Goal: Task Accomplishment & Management: Complete application form

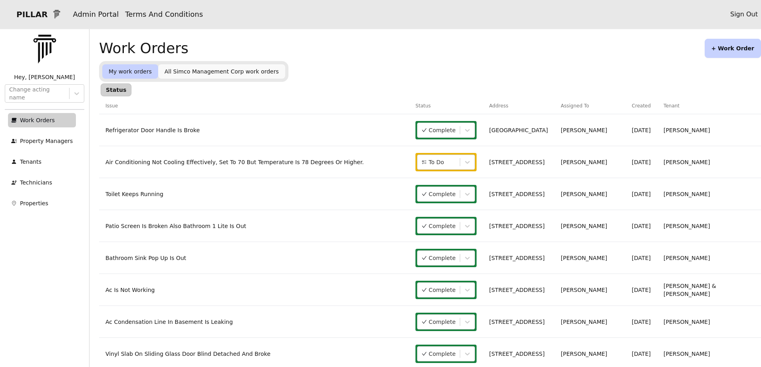
click at [726, 45] on button "+ Work Order" at bounding box center [733, 48] width 56 height 19
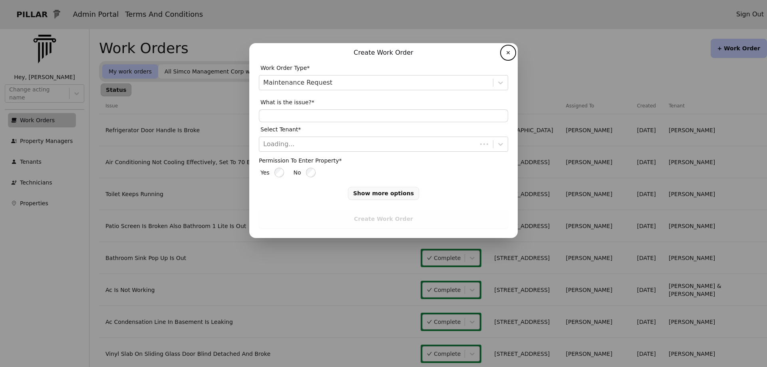
click at [286, 153] on div "Work Order Type* Maintenance Request What is the issue?* Select Tenant* Loading…" at bounding box center [383, 133] width 249 height 144
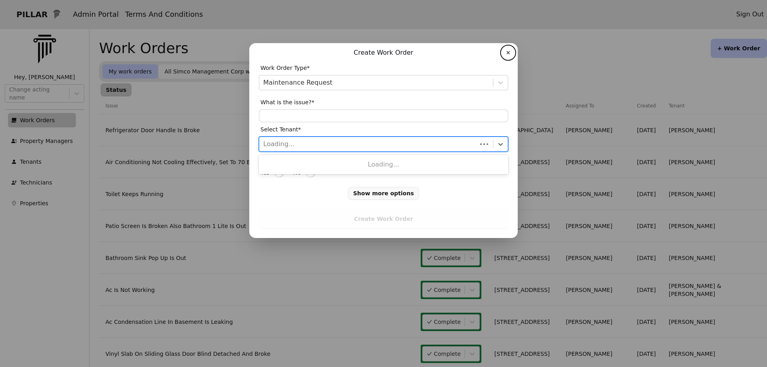
drag, startPoint x: 275, startPoint y: 143, endPoint x: 254, endPoint y: 151, distance: 22.6
click at [274, 143] on div at bounding box center [368, 144] width 210 height 11
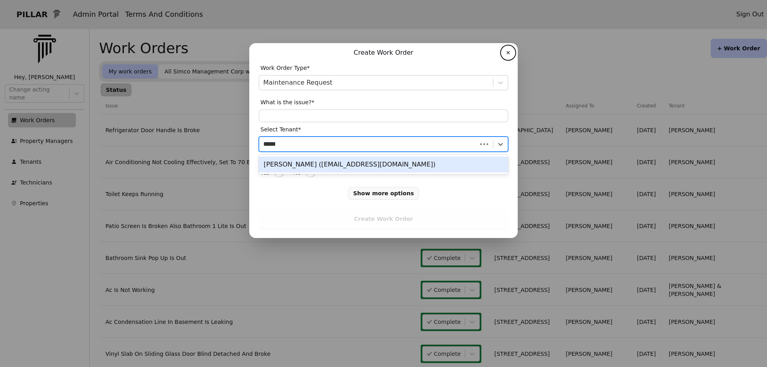
type input "*****"
click at [298, 163] on div "[PERSON_NAME] ([EMAIL_ADDRESS][DOMAIN_NAME])" at bounding box center [383, 165] width 249 height 16
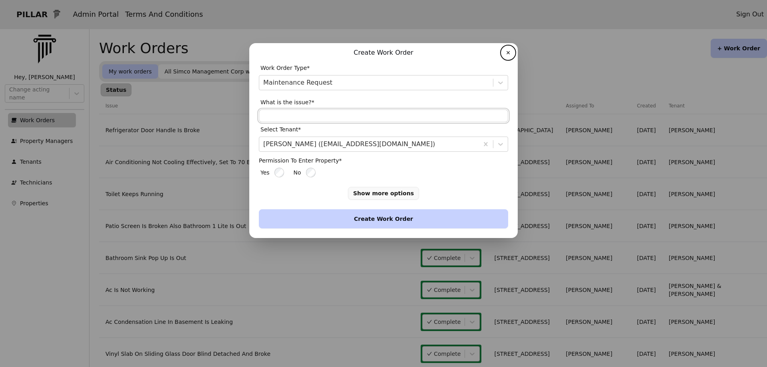
drag, startPoint x: 275, startPoint y: 118, endPoint x: 268, endPoint y: 121, distance: 7.7
click at [275, 117] on input "text" at bounding box center [383, 115] width 249 height 13
type input "**********"
click at [379, 219] on button "Create Work Order" at bounding box center [383, 218] width 249 height 19
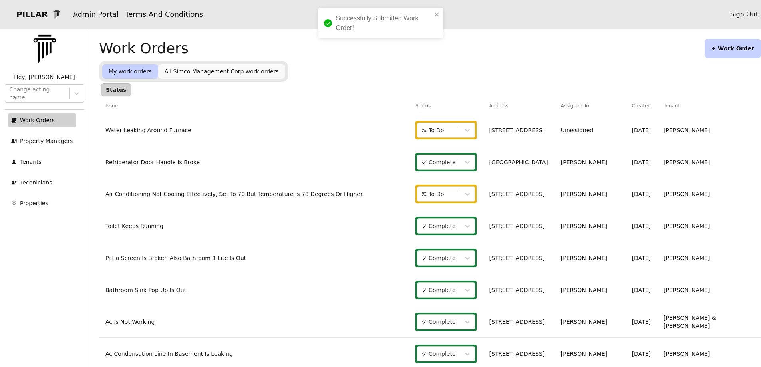
click at [173, 130] on link "Water Leaking Around Furnace" at bounding box center [148, 130] width 86 height 6
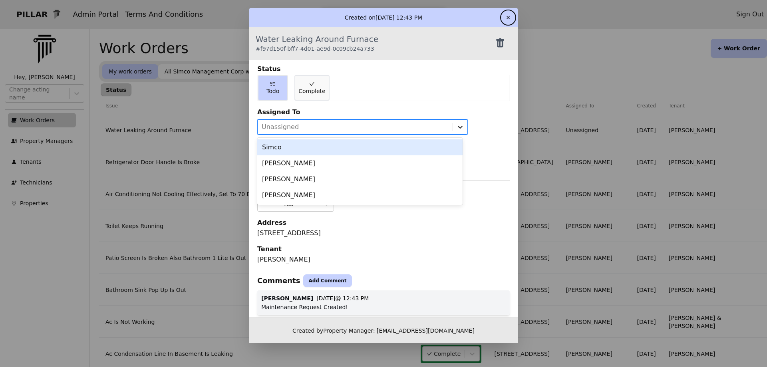
click at [456, 125] on icon at bounding box center [460, 127] width 8 height 8
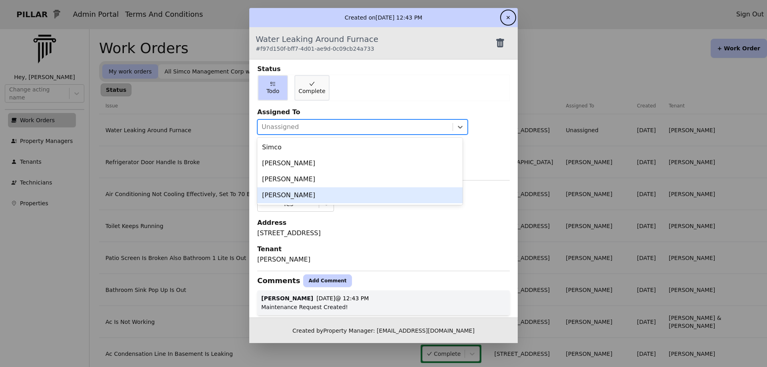
click at [271, 197] on div "[PERSON_NAME]" at bounding box center [359, 195] width 205 height 16
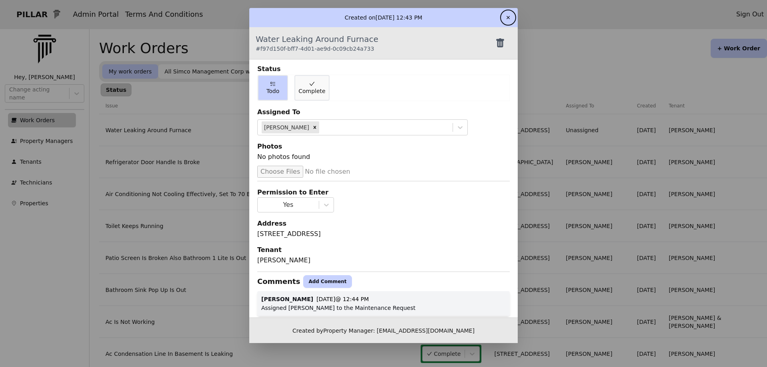
click at [509, 16] on button "✕" at bounding box center [508, 17] width 13 height 13
